Goal: Task Accomplishment & Management: Use online tool/utility

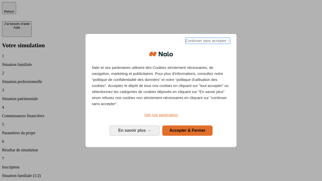
click at [207, 41] on span "Continuer sans accepter →" at bounding box center [207, 41] width 45 height 6
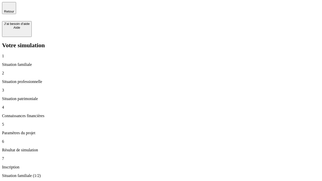
type input "30 000"
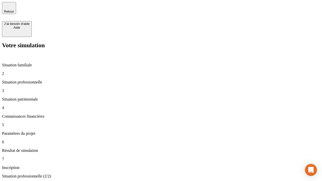
type input "0"
type input "1 000"
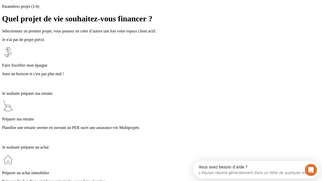
scroll to position [10, 0]
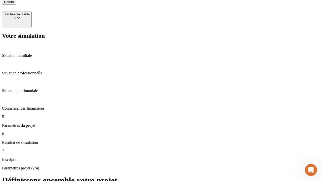
type input "40"
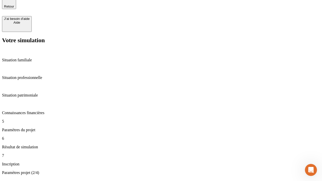
type input "200 000"
type input "640"
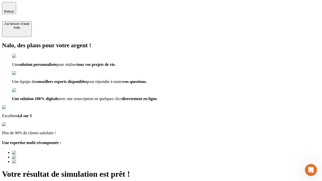
type input "[EMAIL_ADDRESS][DOMAIN_NAME]"
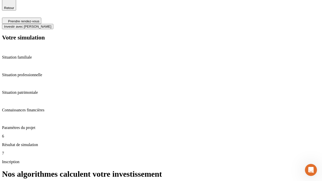
click at [51, 25] on span "Investir avec [PERSON_NAME]" at bounding box center [27, 27] width 47 height 4
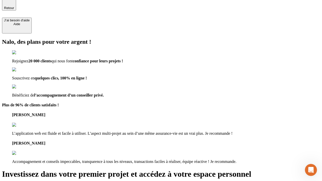
scroll to position [3, 0]
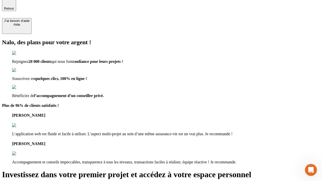
type input "abc"
